Goal: Task Accomplishment & Management: Manage account settings

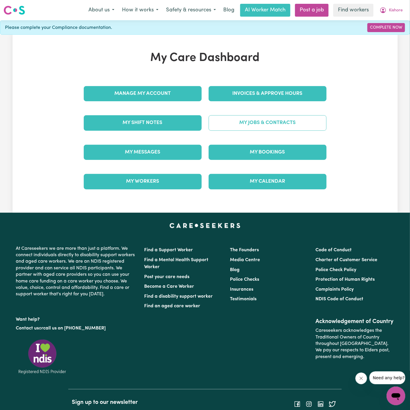
click at [285, 128] on link "My Jobs & Contracts" at bounding box center [268, 122] width 118 height 15
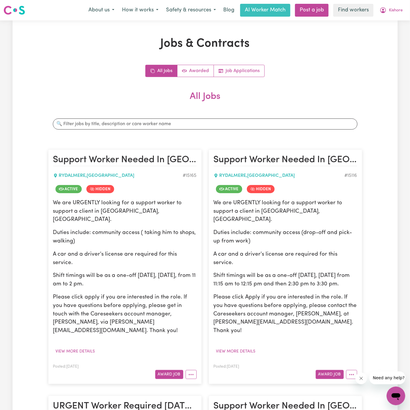
click at [196, 354] on article "Support Worker Needed In [GEOGRAPHIC_DATA], [GEOGRAPHIC_DATA] [GEOGRAPHIC_DATA]…" at bounding box center [124, 266] width 153 height 234
click at [196, 370] on button "More options" at bounding box center [190, 374] width 11 height 9
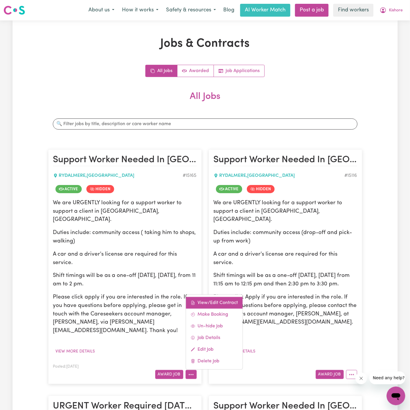
click at [203, 297] on link "View/Edit Contract" at bounding box center [214, 303] width 57 height 12
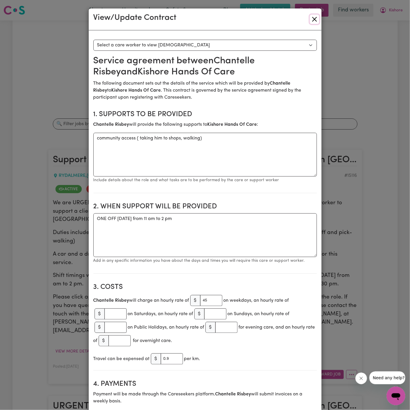
click at [316, 15] on button "Close" at bounding box center [314, 19] width 9 height 9
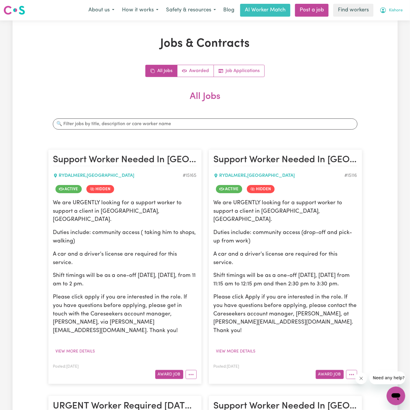
click at [395, 8] on span "Kishore" at bounding box center [396, 10] width 14 height 6
click at [395, 16] on button "Kishore" at bounding box center [391, 10] width 31 height 12
click at [393, 12] on span "Kishore" at bounding box center [396, 10] width 14 height 6
click at [393, 23] on link "My Dashboard" at bounding box center [383, 22] width 46 height 11
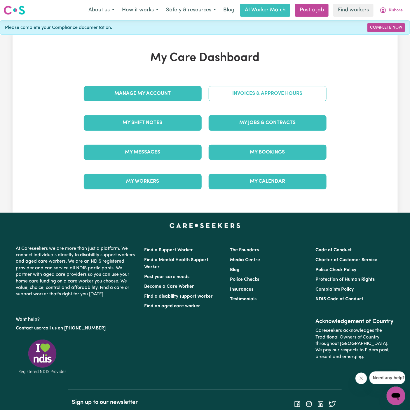
click at [262, 92] on link "Invoices & Approve Hours" at bounding box center [268, 93] width 118 height 15
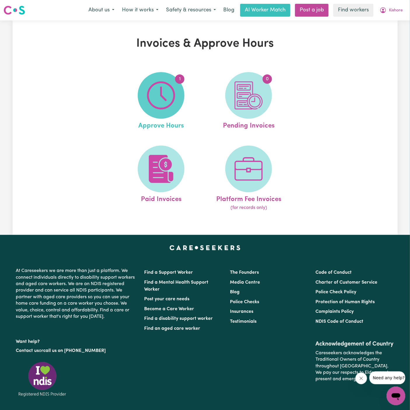
click at [179, 85] on span "1" at bounding box center [161, 95] width 47 height 47
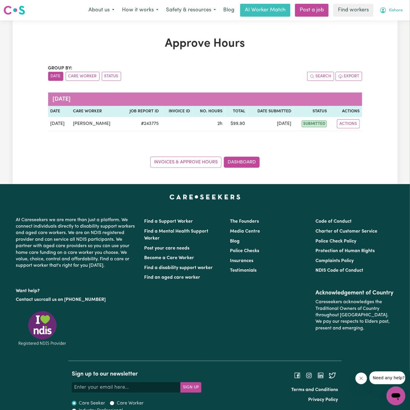
click at [395, 9] on span "Kishore" at bounding box center [396, 10] width 14 height 6
click at [375, 19] on link "My Dashboard" at bounding box center [383, 22] width 46 height 11
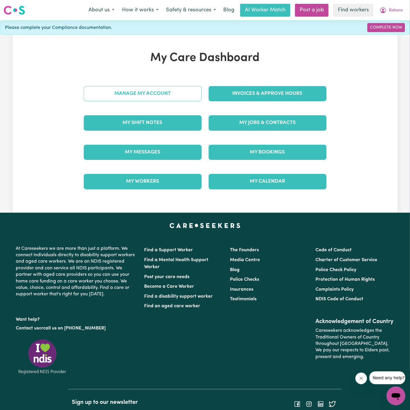
click at [143, 94] on link "Manage My Account" at bounding box center [143, 93] width 118 height 15
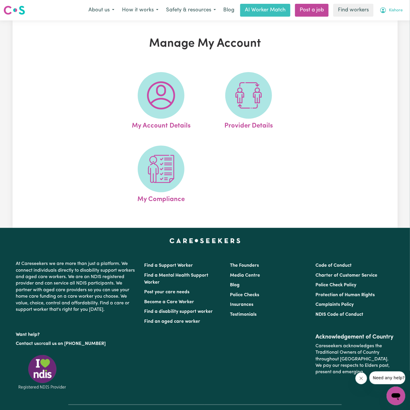
click at [397, 10] on span "Kishore" at bounding box center [396, 10] width 14 height 6
click at [397, 32] on link "Logout" at bounding box center [383, 33] width 46 height 11
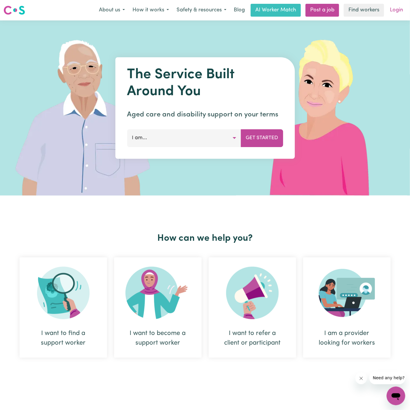
click at [398, 5] on link "Login" at bounding box center [396, 10] width 20 height 13
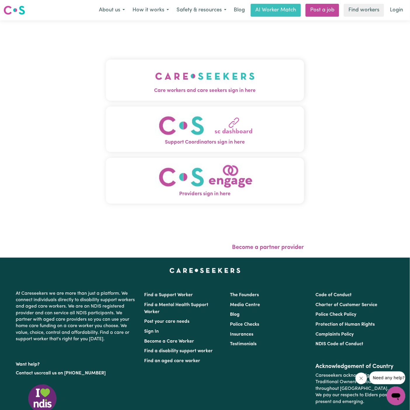
click at [188, 89] on span "Care workers and care seekers sign in here" at bounding box center [205, 91] width 198 height 8
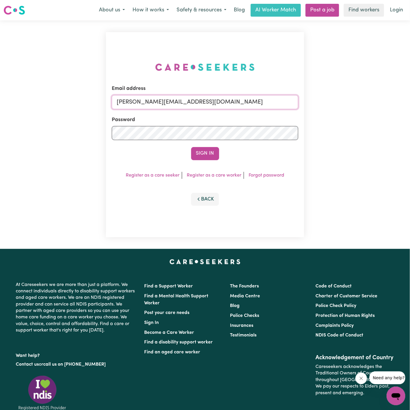
click at [240, 100] on input "[PERSON_NAME][EMAIL_ADDRESS][DOMAIN_NAME]" at bounding box center [205, 102] width 186 height 14
drag, startPoint x: 147, startPoint y: 103, endPoint x: 403, endPoint y: 103, distance: 256.1
click at [403, 103] on div "Email address [EMAIL_ADDRESS][DOMAIN_NAME] Password Sign In Register as a care …" at bounding box center [205, 134] width 410 height 228
type input "[EMAIL_ADDRESS][DOMAIN_NAME]"
click at [191, 147] on button "Sign In" at bounding box center [205, 153] width 28 height 13
